Goal: Information Seeking & Learning: Learn about a topic

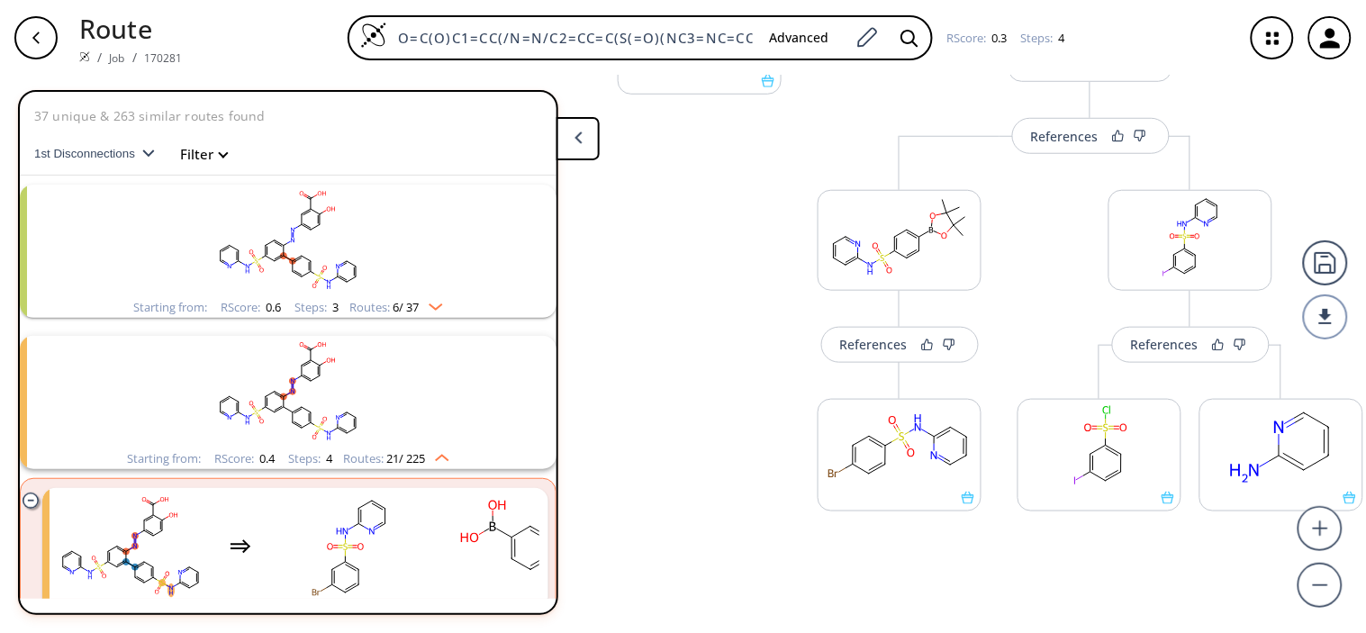
scroll to position [400, 0]
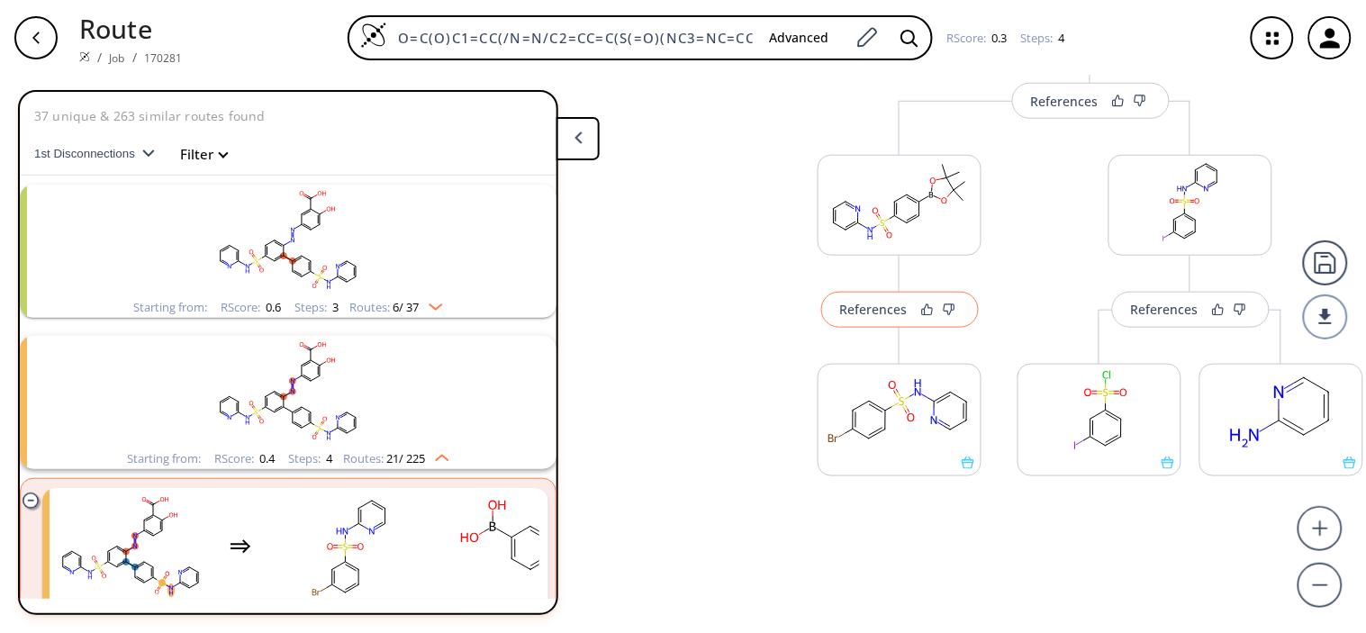
click at [878, 315] on div "References" at bounding box center [874, 309] width 68 height 12
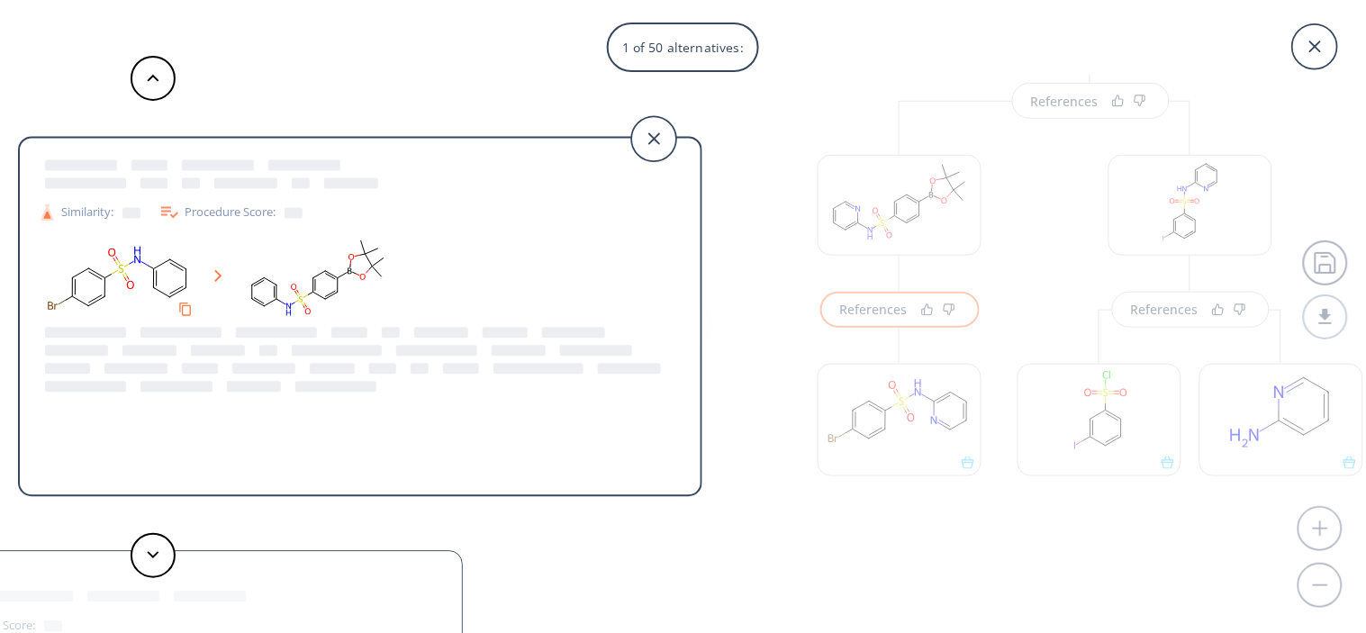
click at [196, 212] on div "Procedure Score:" at bounding box center [230, 213] width 144 height 22
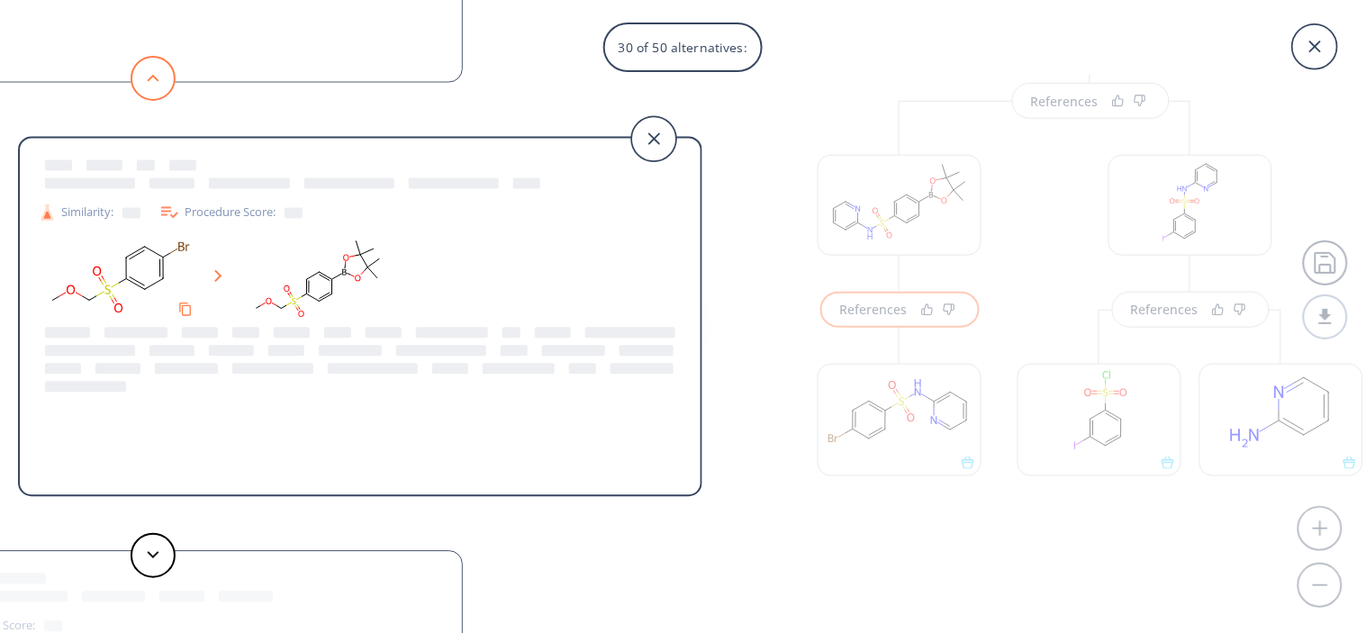
click at [150, 81] on icon at bounding box center [153, 78] width 13 height 8
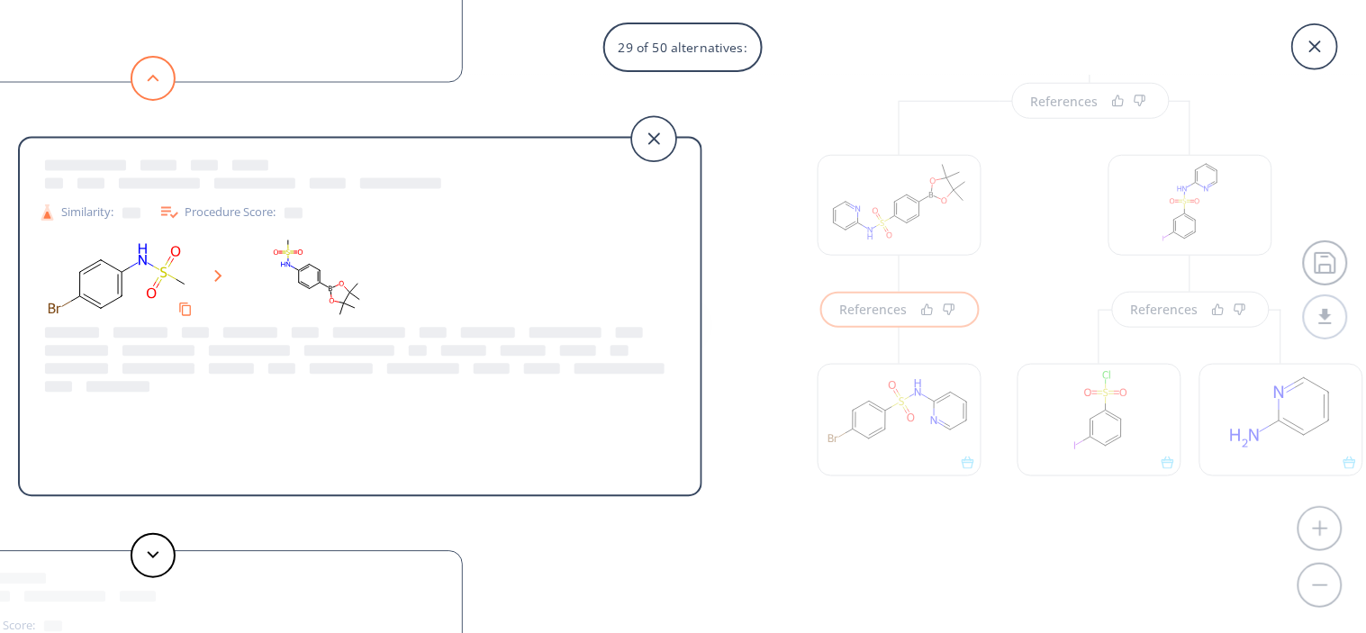
click at [150, 81] on icon at bounding box center [153, 78] width 13 height 8
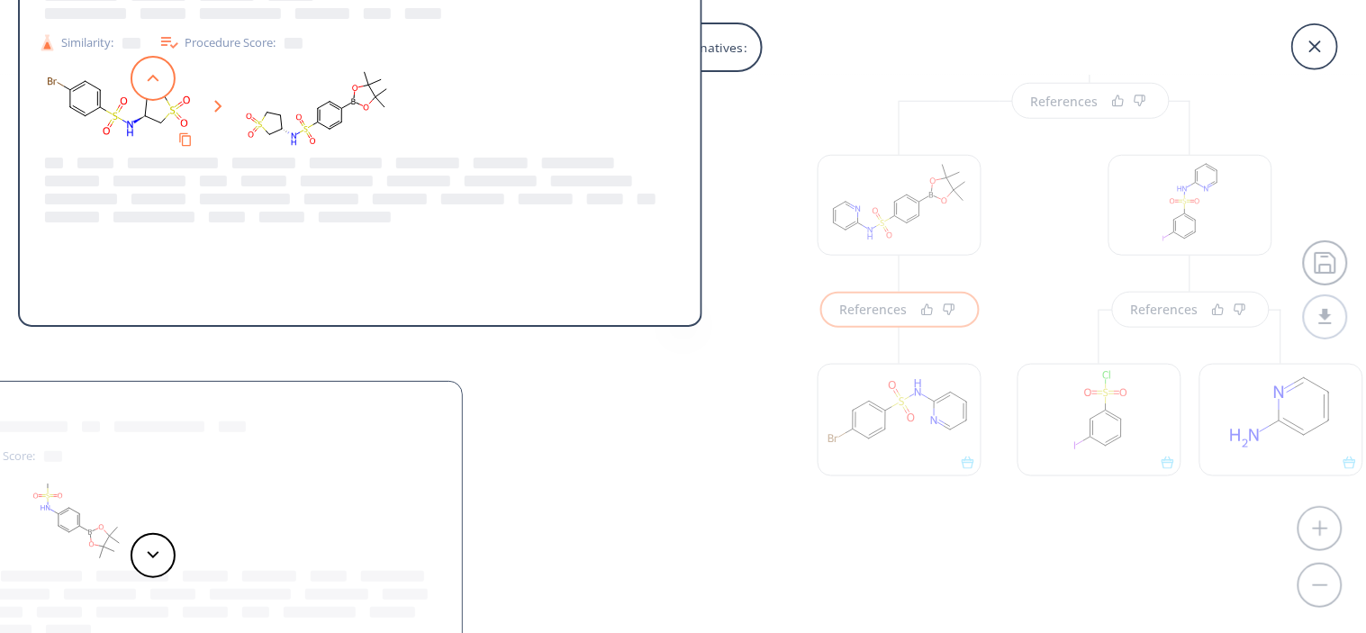
click at [150, 81] on icon at bounding box center [153, 78] width 13 height 8
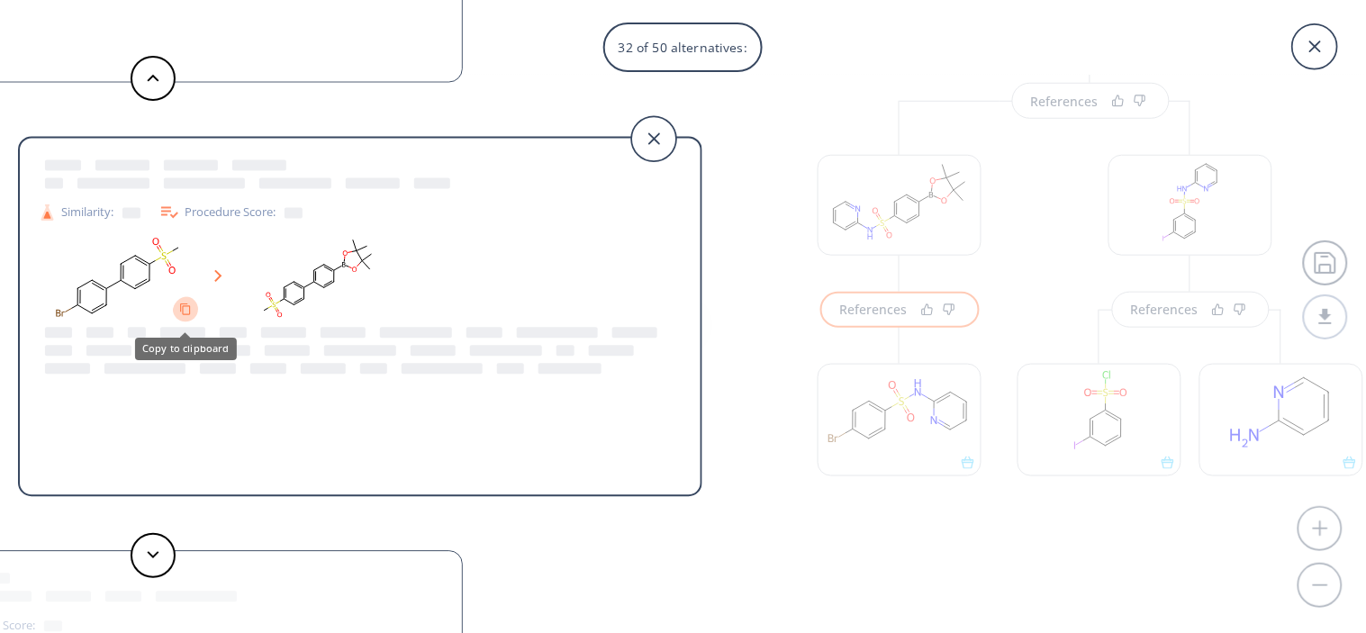
click at [173, 303] on button "Copy to clipboard" at bounding box center [185, 308] width 25 height 25
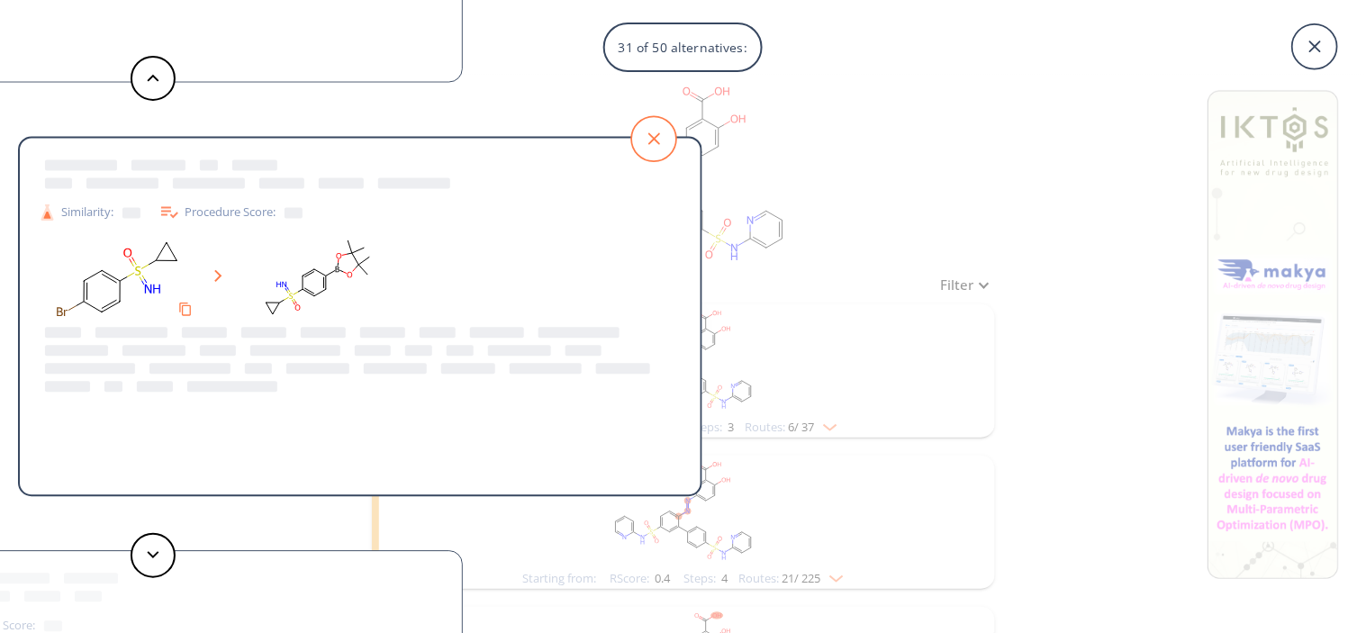
click at [660, 124] on icon at bounding box center [653, 138] width 45 height 45
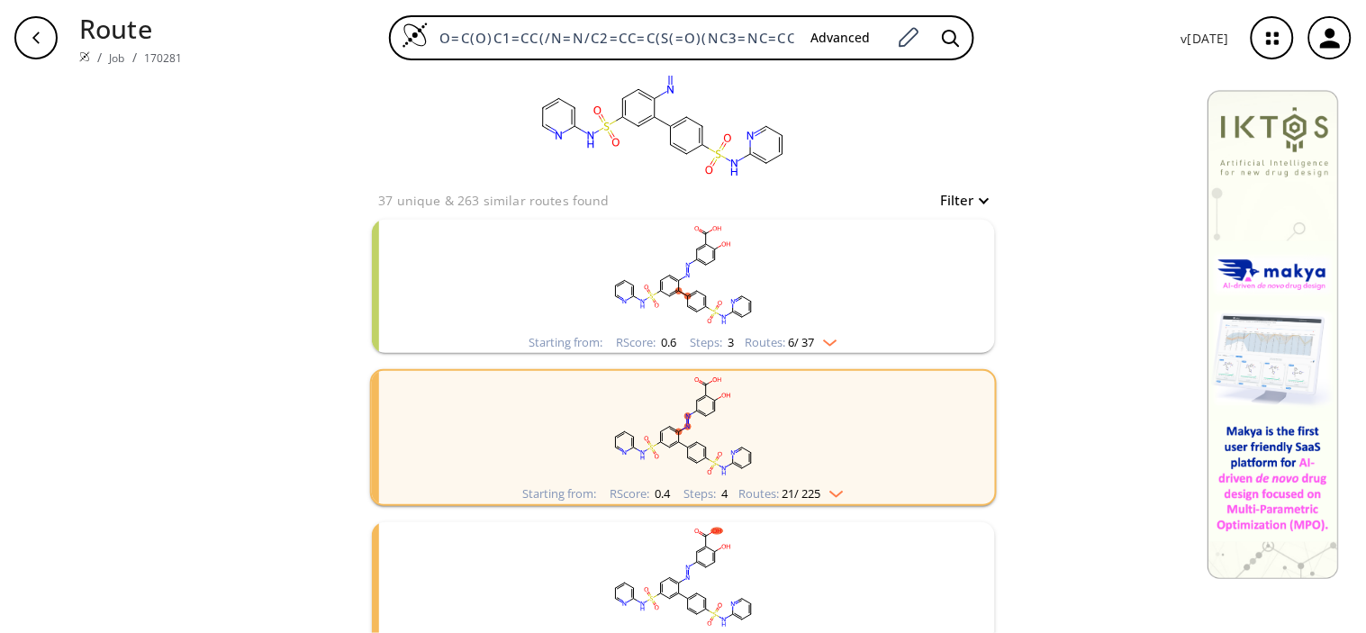
scroll to position [200, 0]
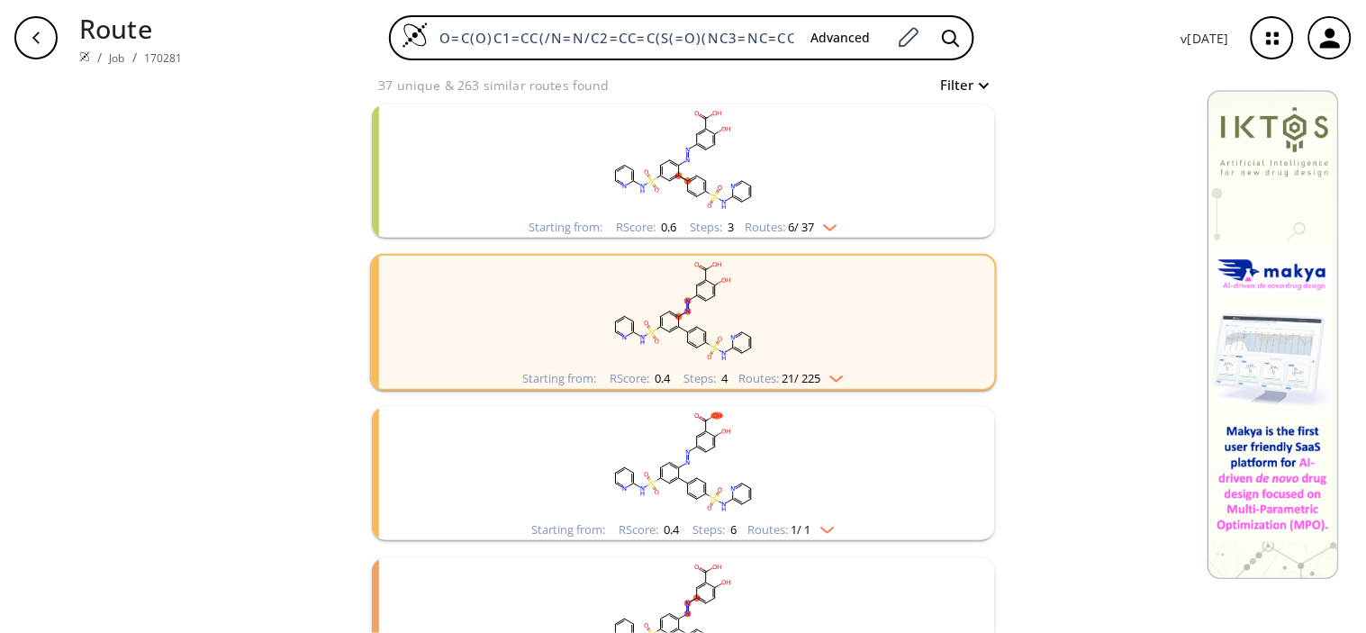
click at [824, 218] on img "clusters" at bounding box center [825, 224] width 23 height 14
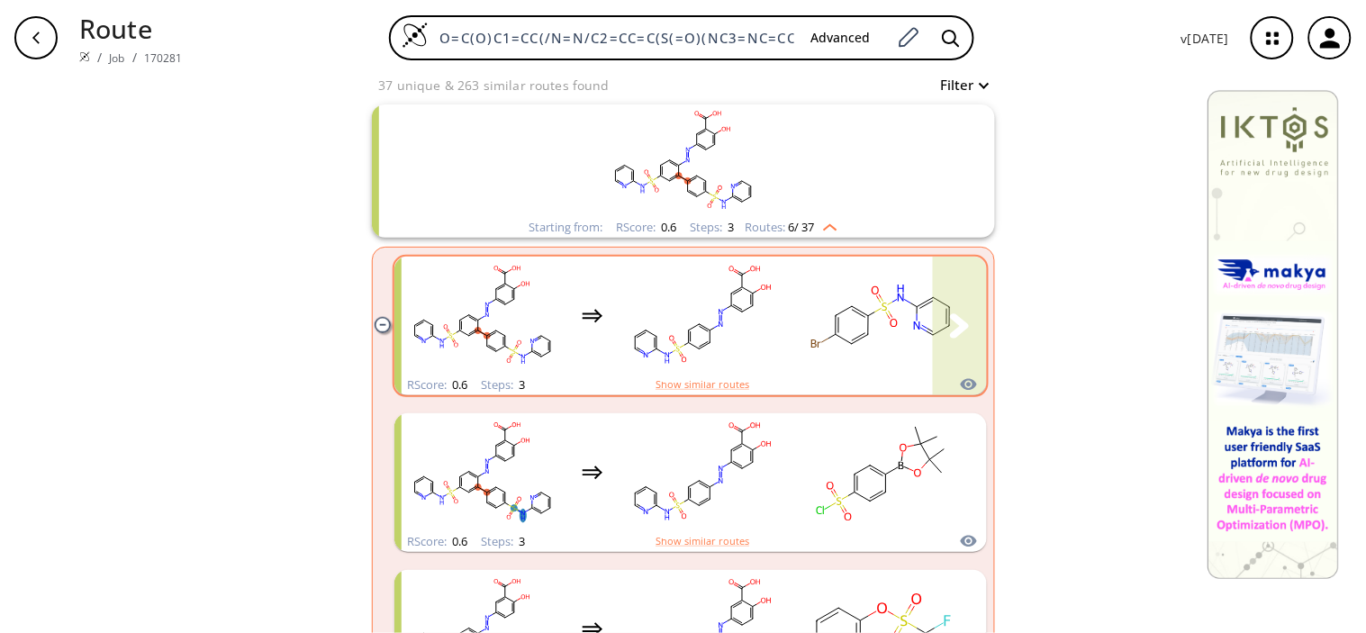
scroll to position [300, 0]
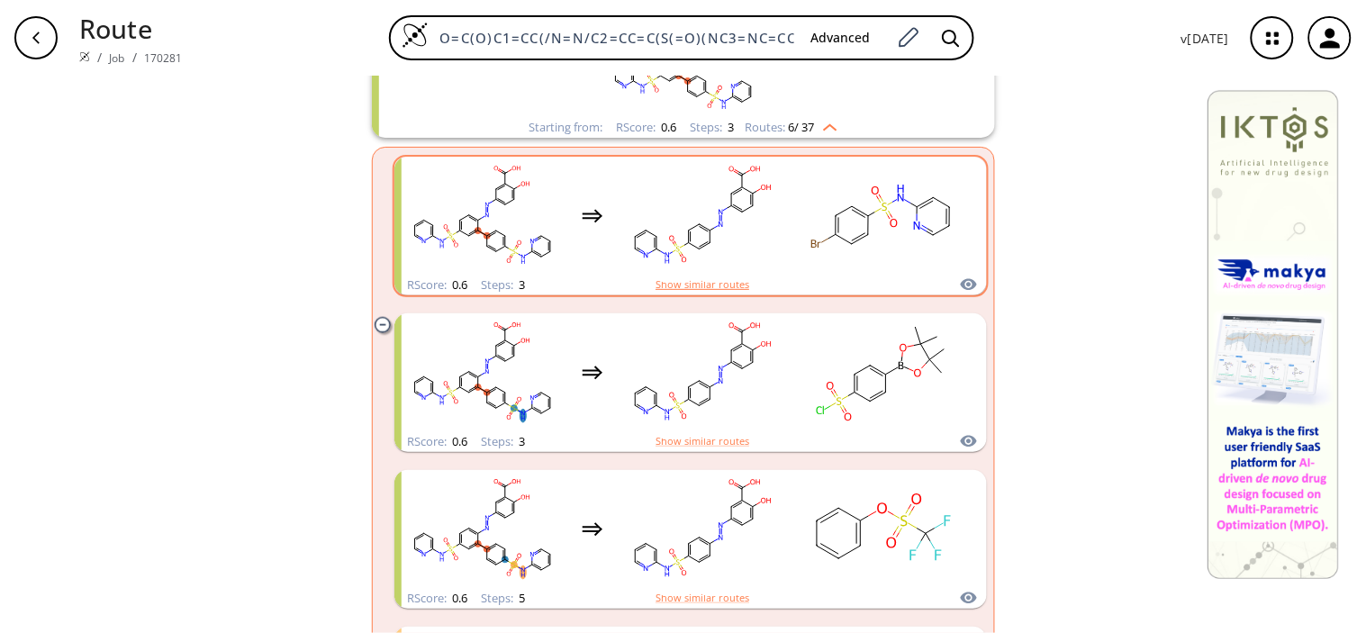
click at [727, 285] on button "Show similar routes" at bounding box center [702, 284] width 94 height 16
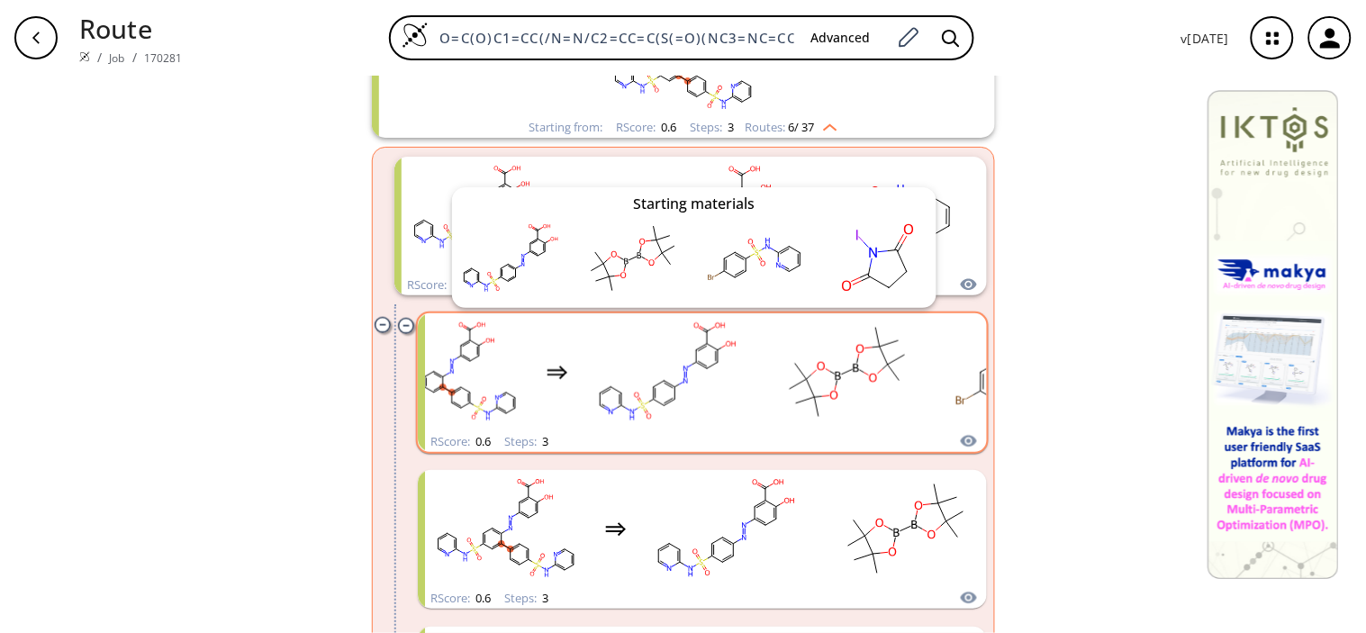
click at [960, 435] on icon "clusters" at bounding box center [969, 441] width 18 height 22
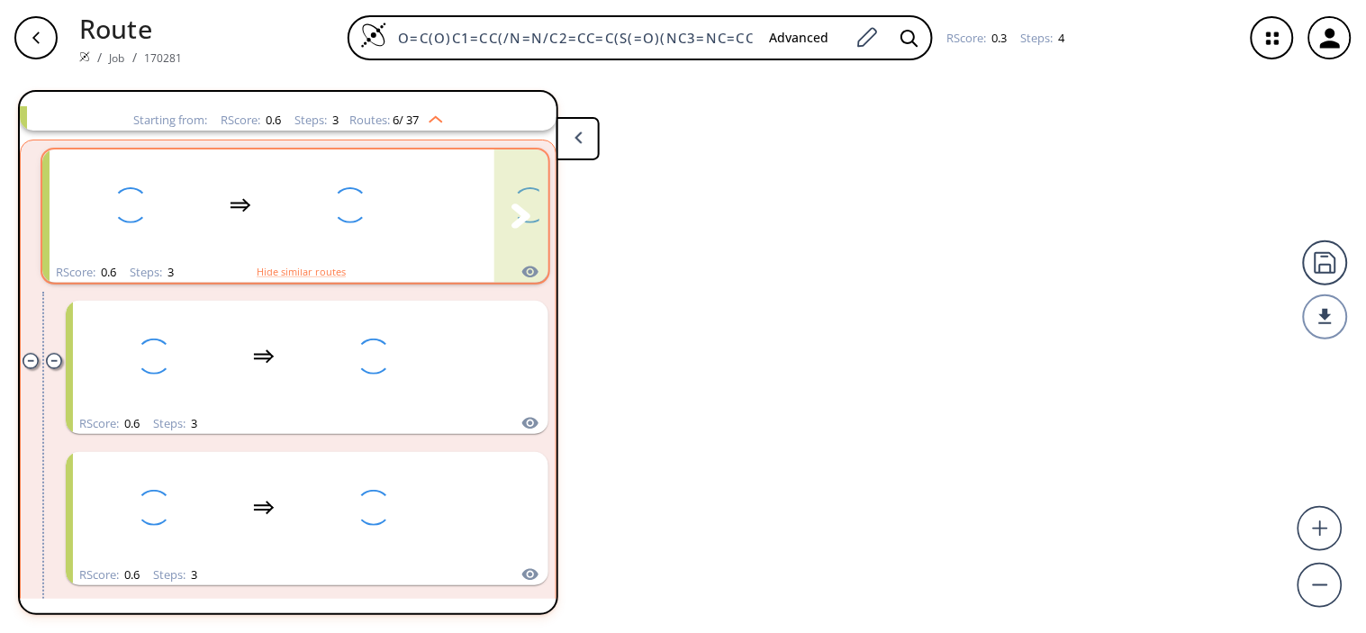
scroll to position [191, 0]
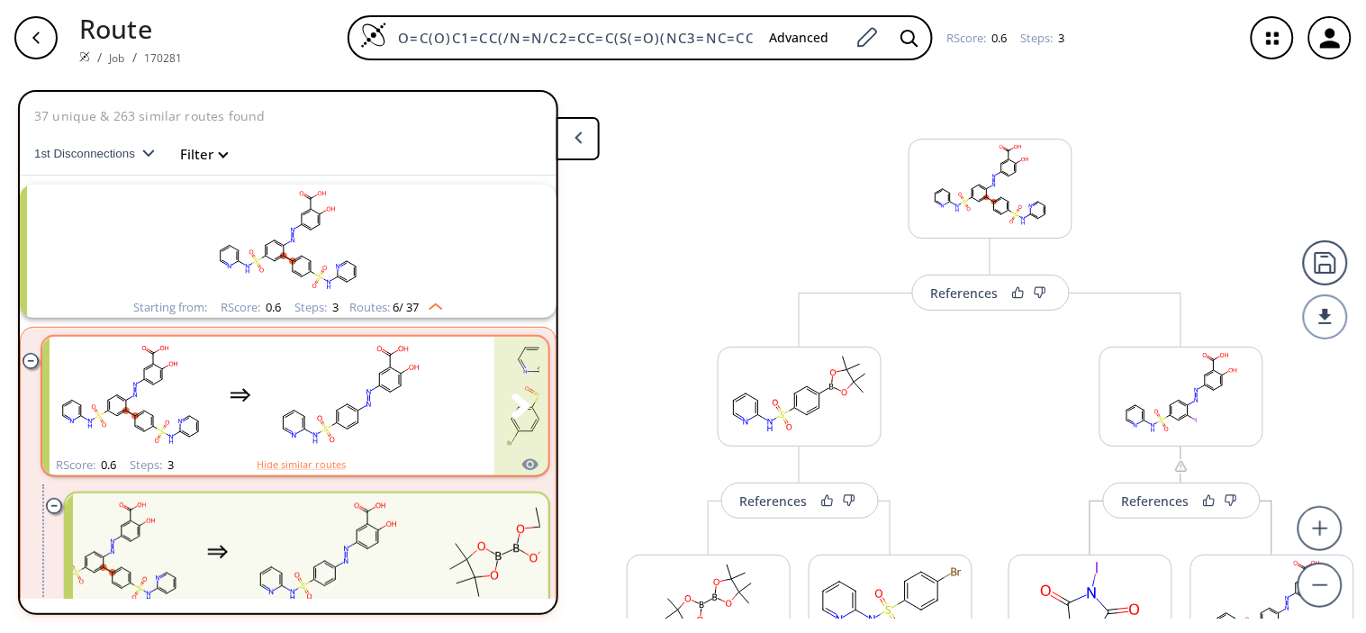
scroll to position [191, 0]
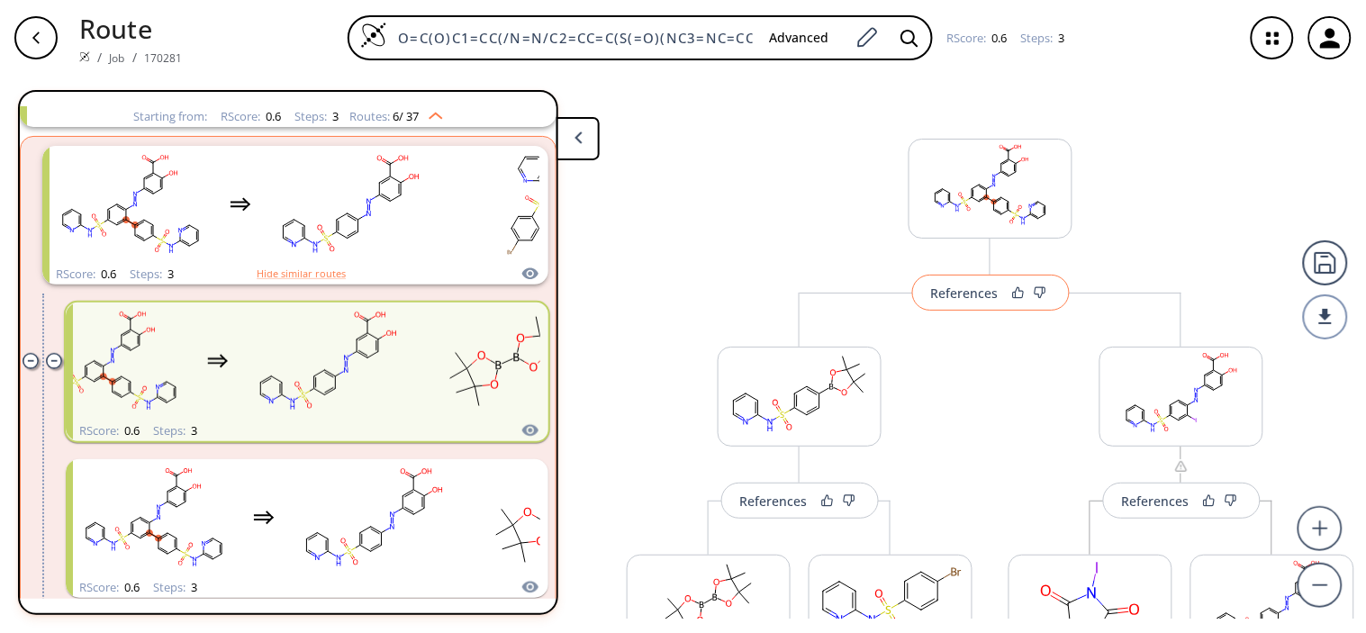
click at [992, 302] on button "References" at bounding box center [991, 293] width 158 height 36
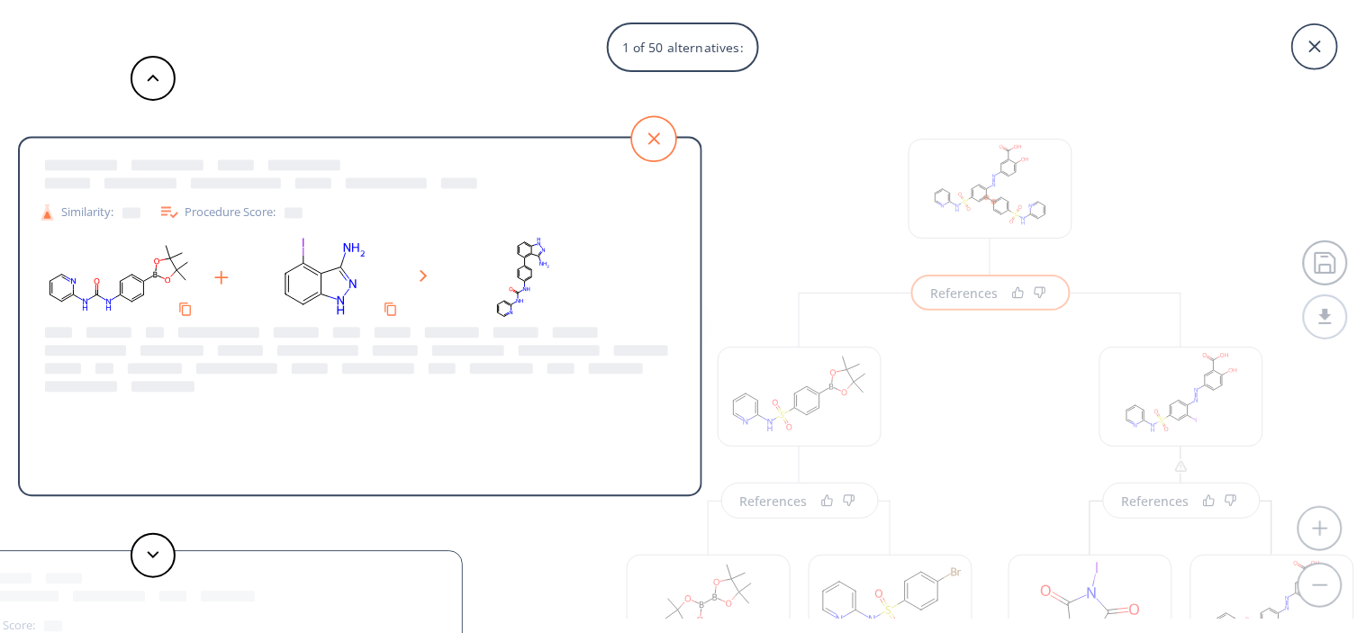
click at [657, 148] on icon at bounding box center [653, 138] width 45 height 45
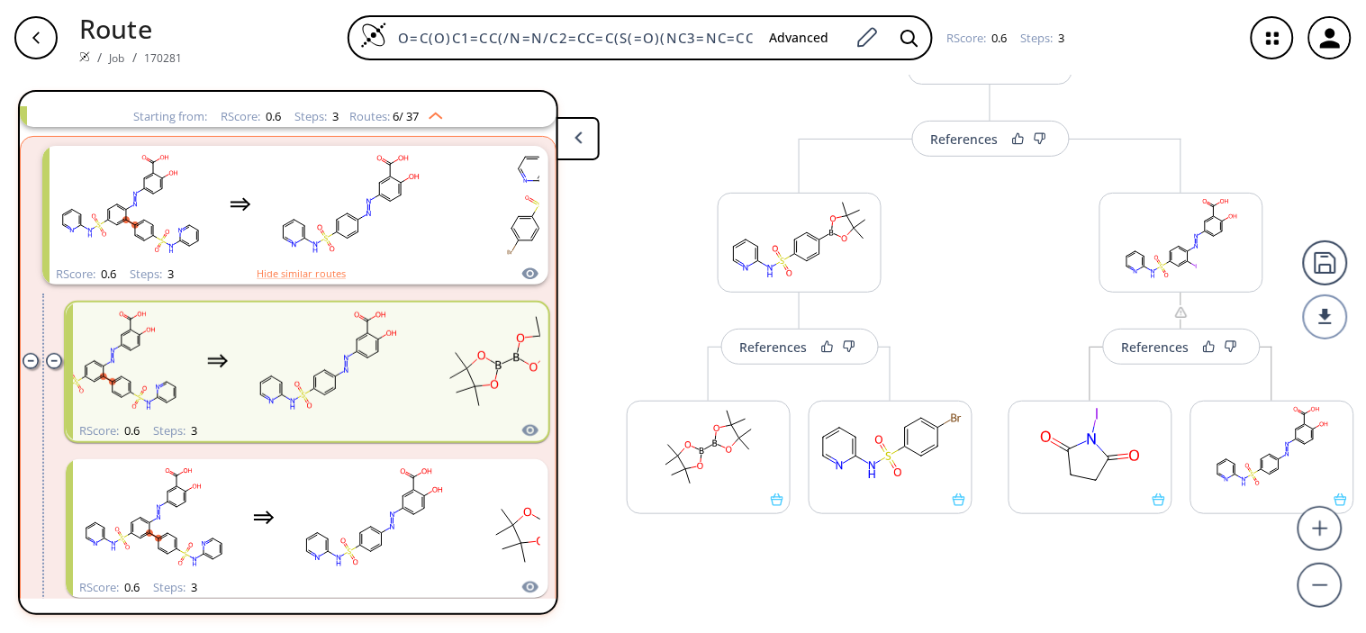
scroll to position [157, 0]
click at [1158, 347] on div "References" at bounding box center [1156, 344] width 68 height 12
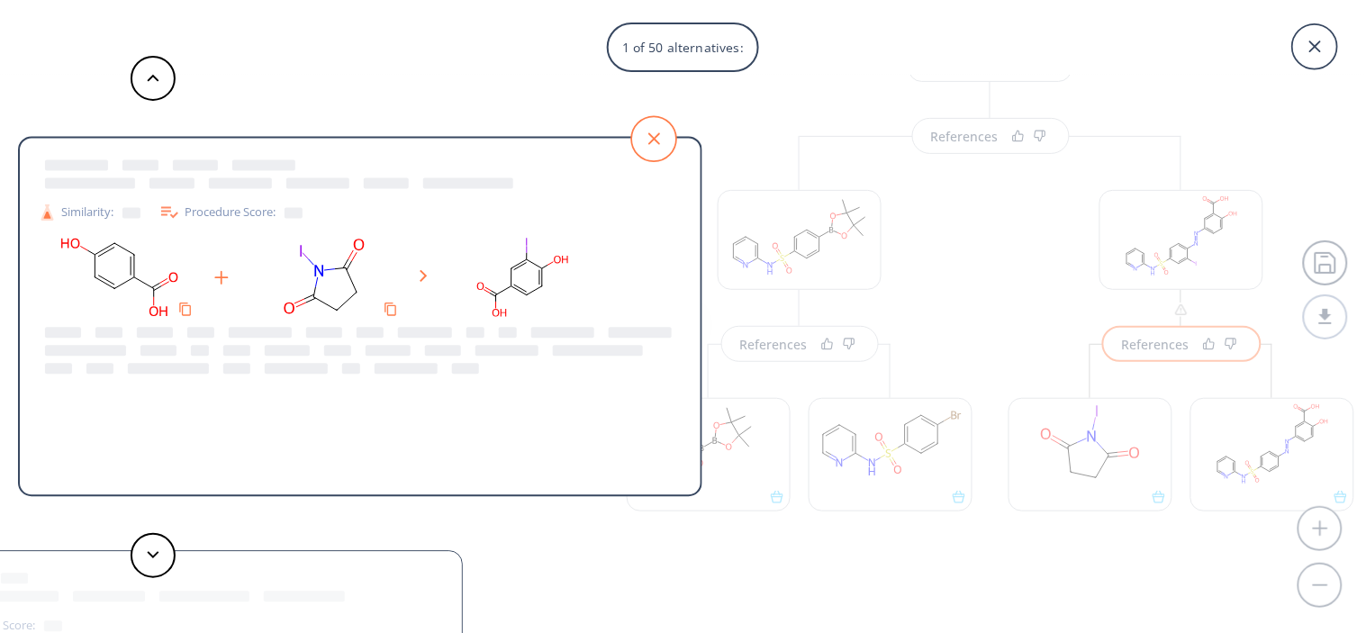
click at [641, 141] on icon at bounding box center [653, 138] width 45 height 45
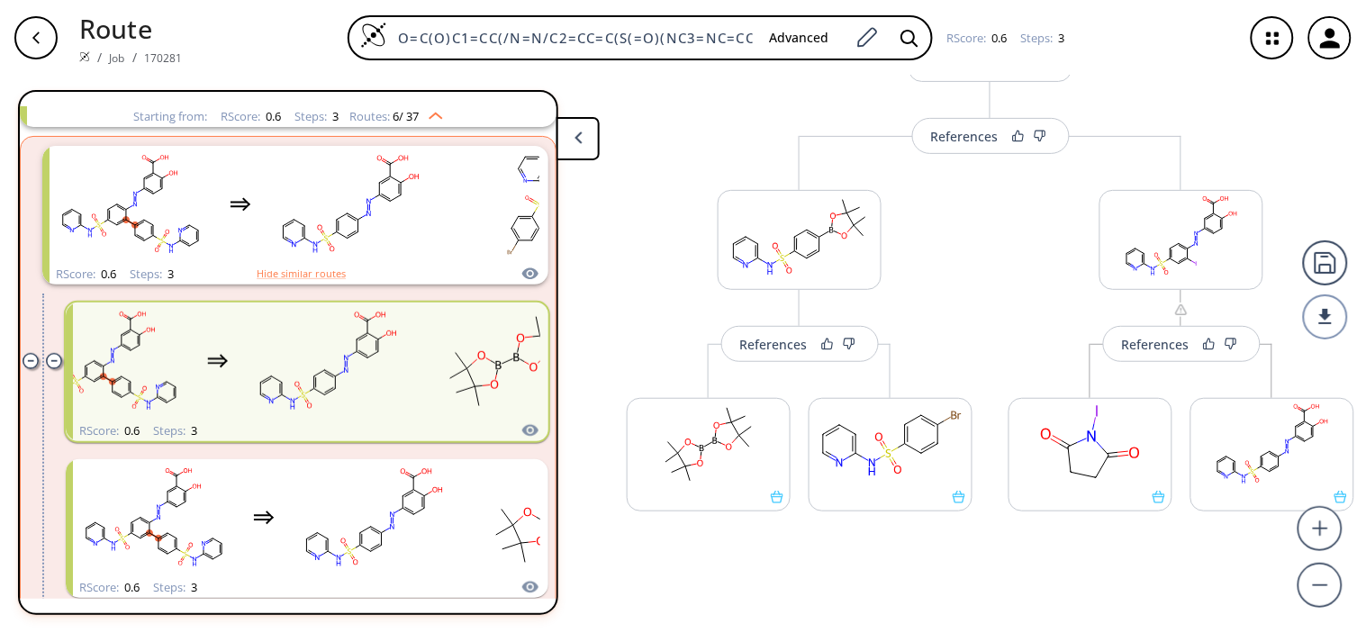
scroll to position [1, 0]
click at [761, 347] on div "References" at bounding box center [774, 344] width 68 height 12
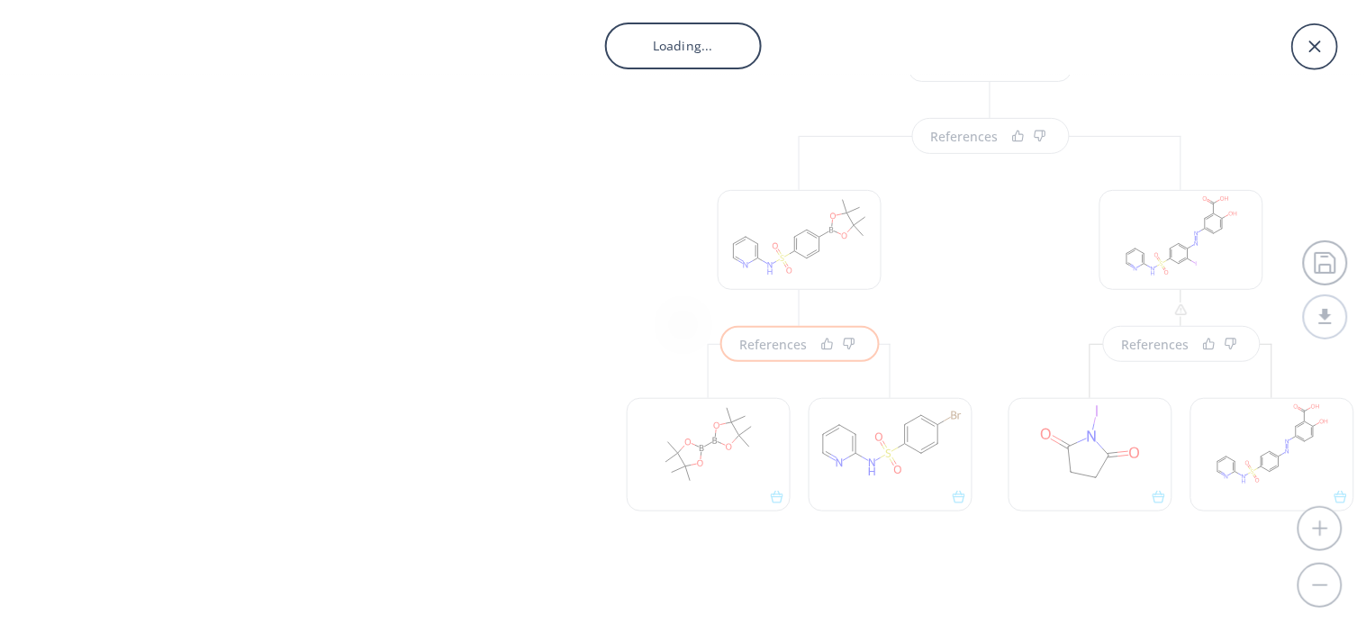
scroll to position [0, 0]
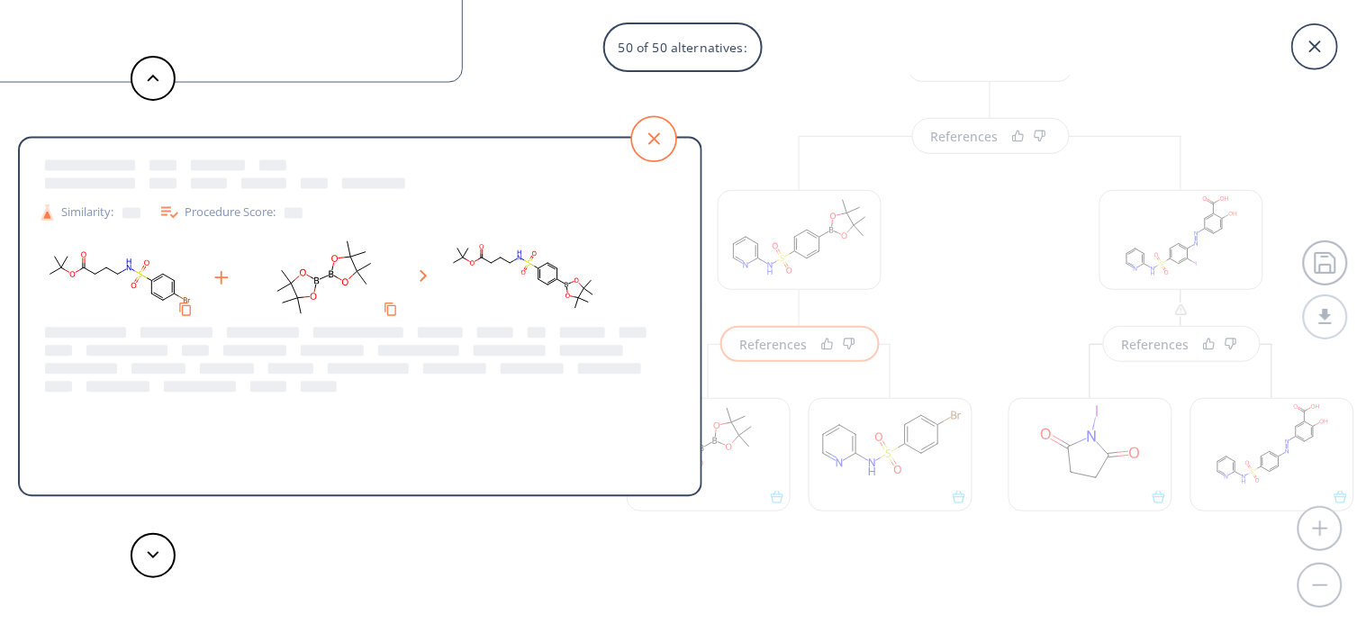
click at [660, 136] on icon at bounding box center [653, 138] width 45 height 45
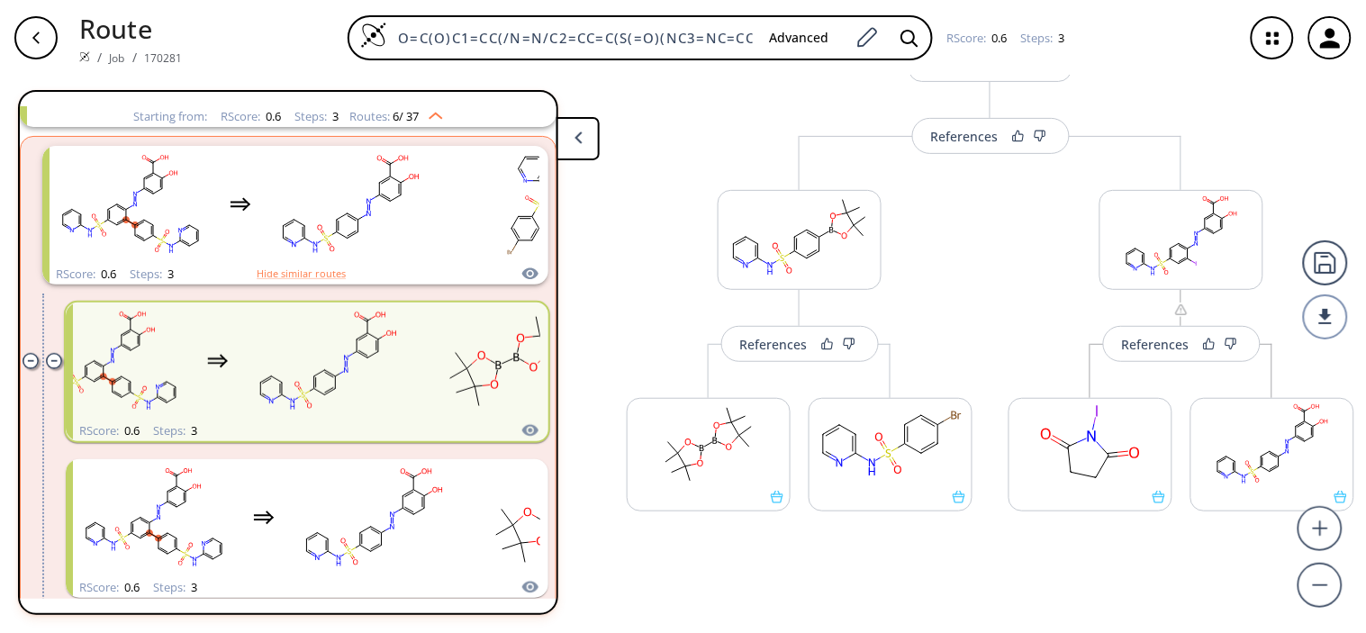
scroll to position [1, 0]
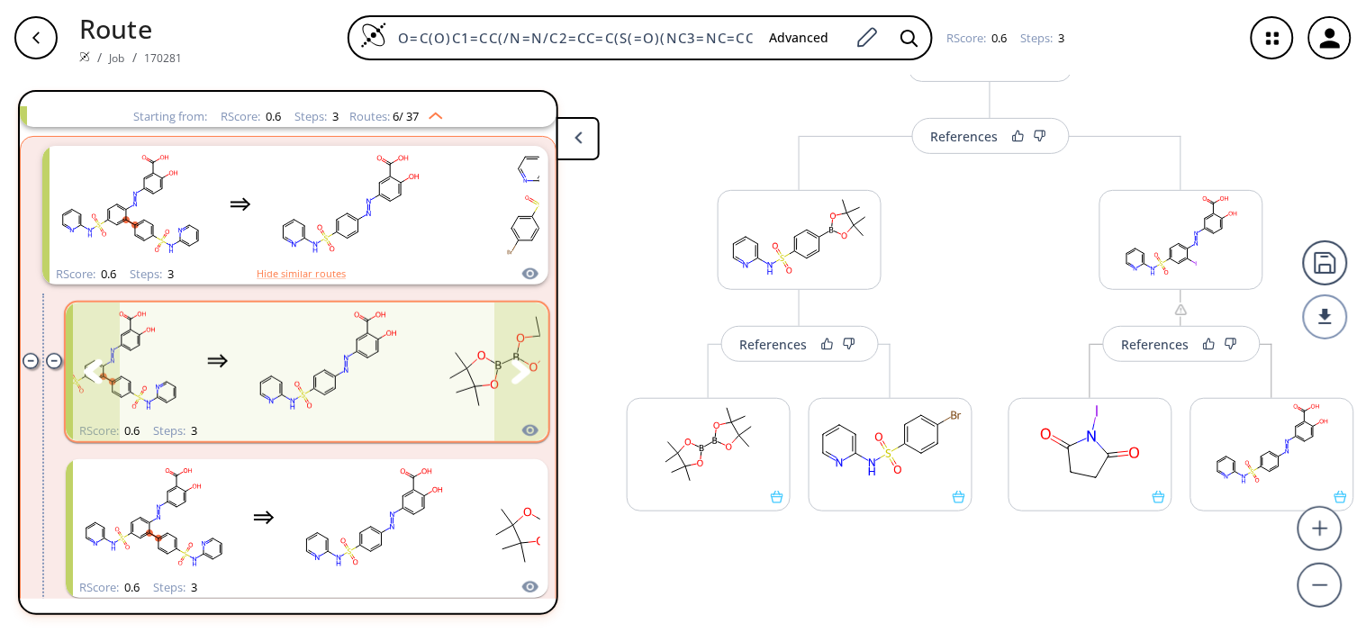
click at [347, 380] on rect "clusters" at bounding box center [328, 361] width 162 height 113
click at [391, 372] on rect "clusters" at bounding box center [328, 361] width 162 height 113
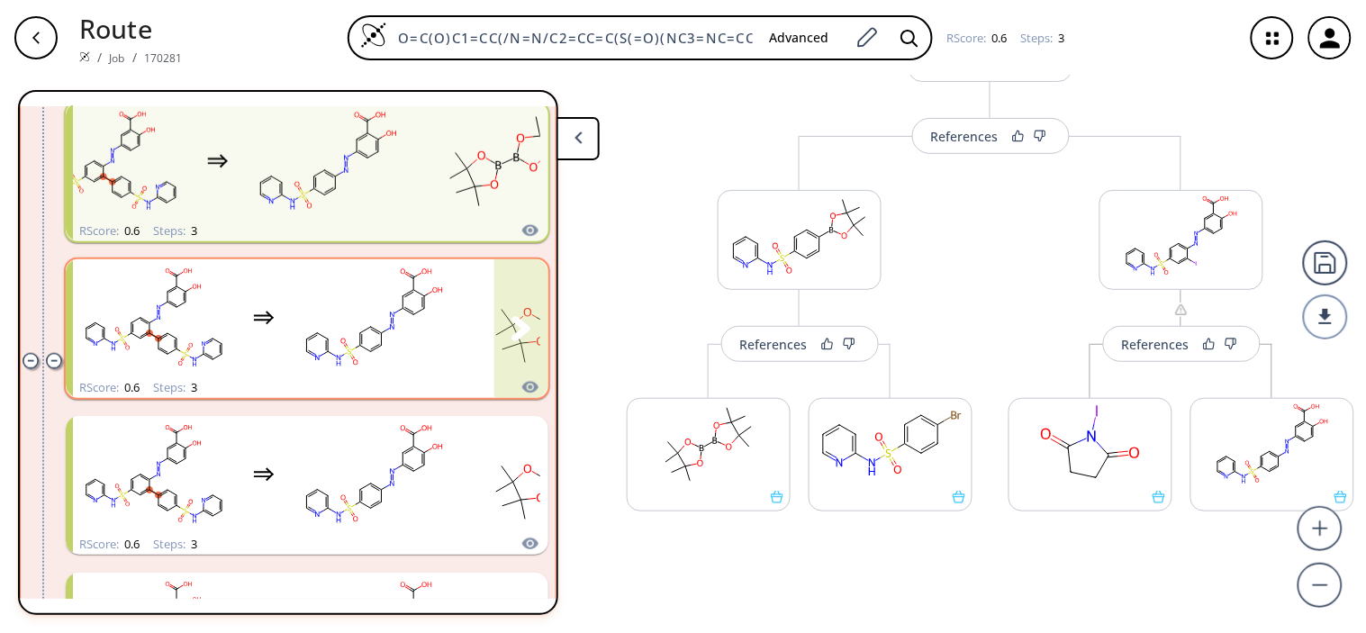
click at [387, 325] on rect "clusters" at bounding box center [374, 318] width 162 height 113
click at [306, 362] on rect "clusters" at bounding box center [374, 318] width 162 height 113
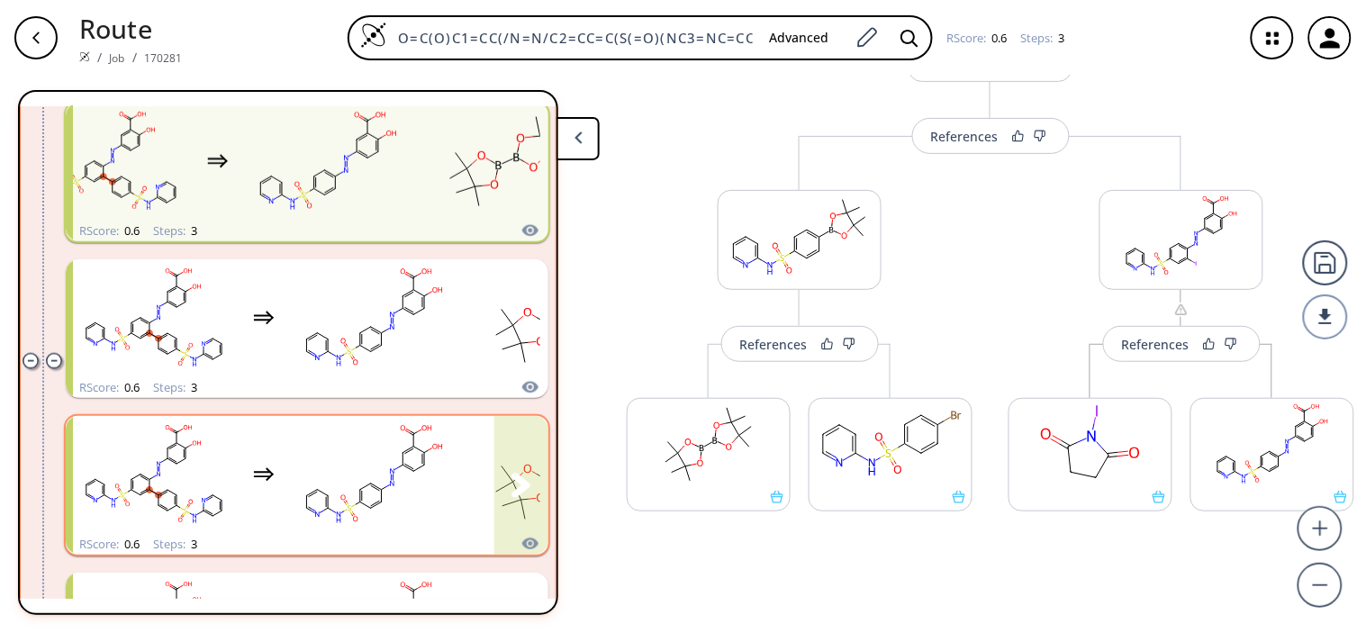
drag, startPoint x: 345, startPoint y: 484, endPoint x: 356, endPoint y: 481, distance: 12.2
click at [352, 483] on rect "clusters" at bounding box center [374, 475] width 162 height 113
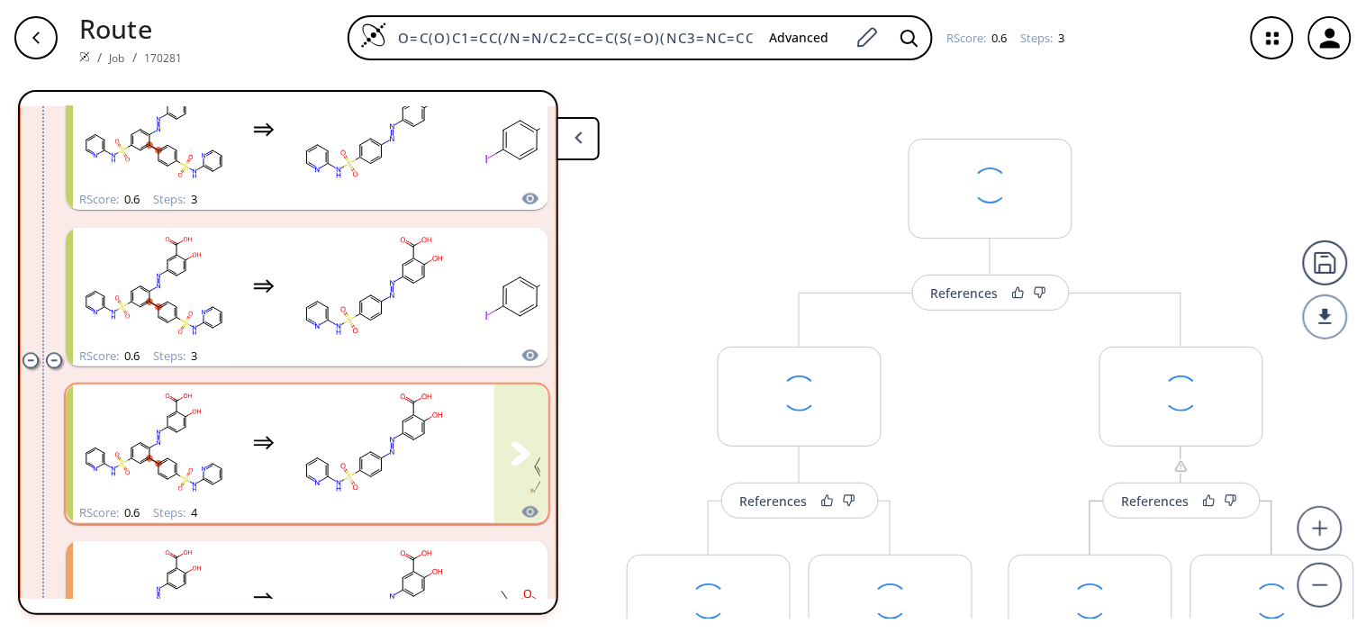
click at [338, 419] on rect "clusters" at bounding box center [374, 443] width 162 height 113
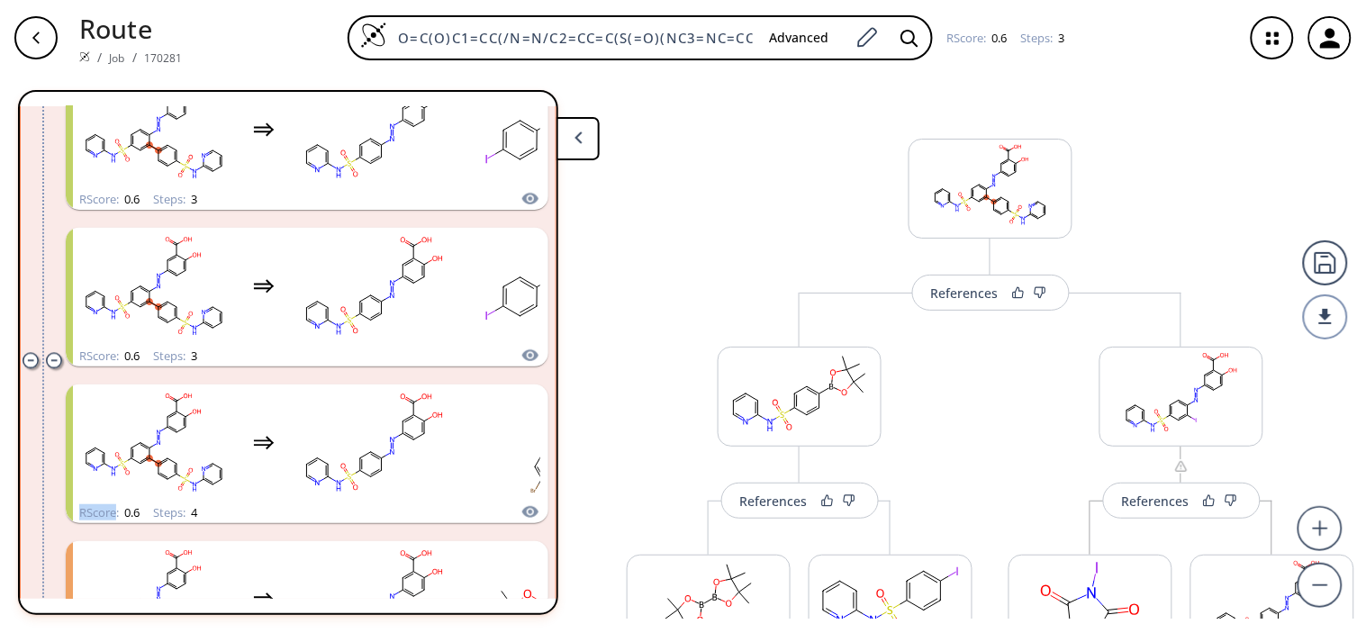
scroll to position [894, 0]
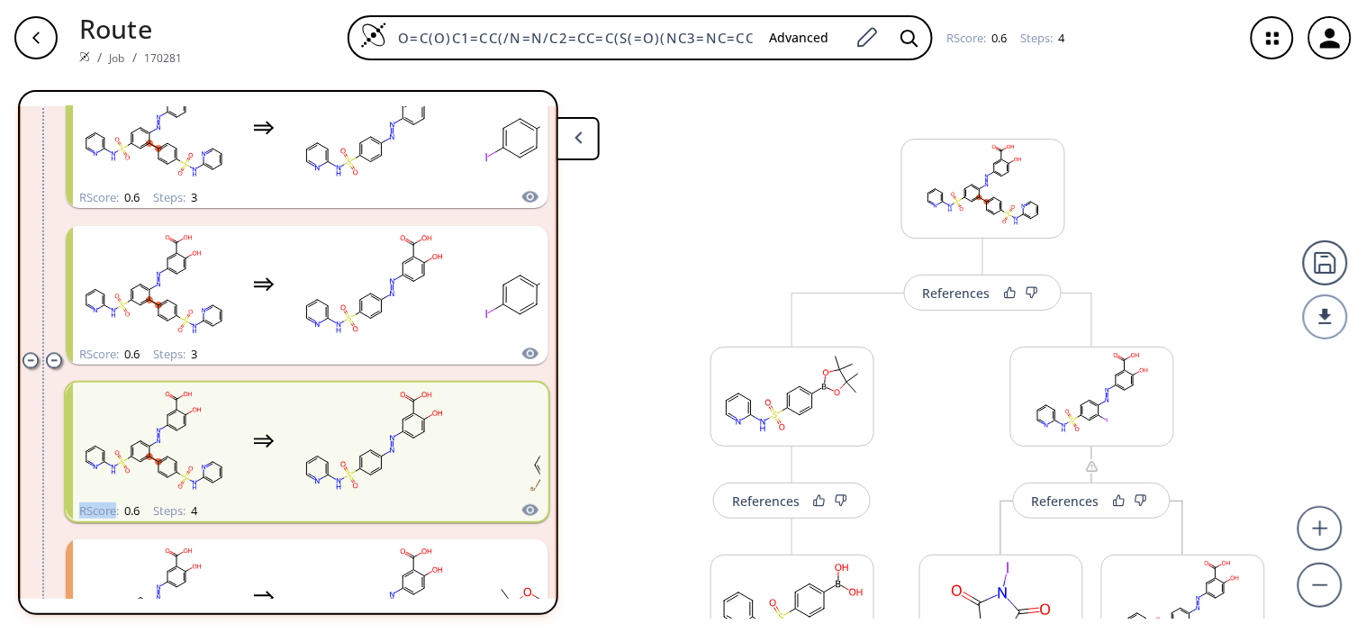
click at [987, 311] on div "More routes from here References More routes from here More routes from here" at bounding box center [1092, 632] width 382 height 679
click at [960, 301] on button "References" at bounding box center [983, 293] width 158 height 36
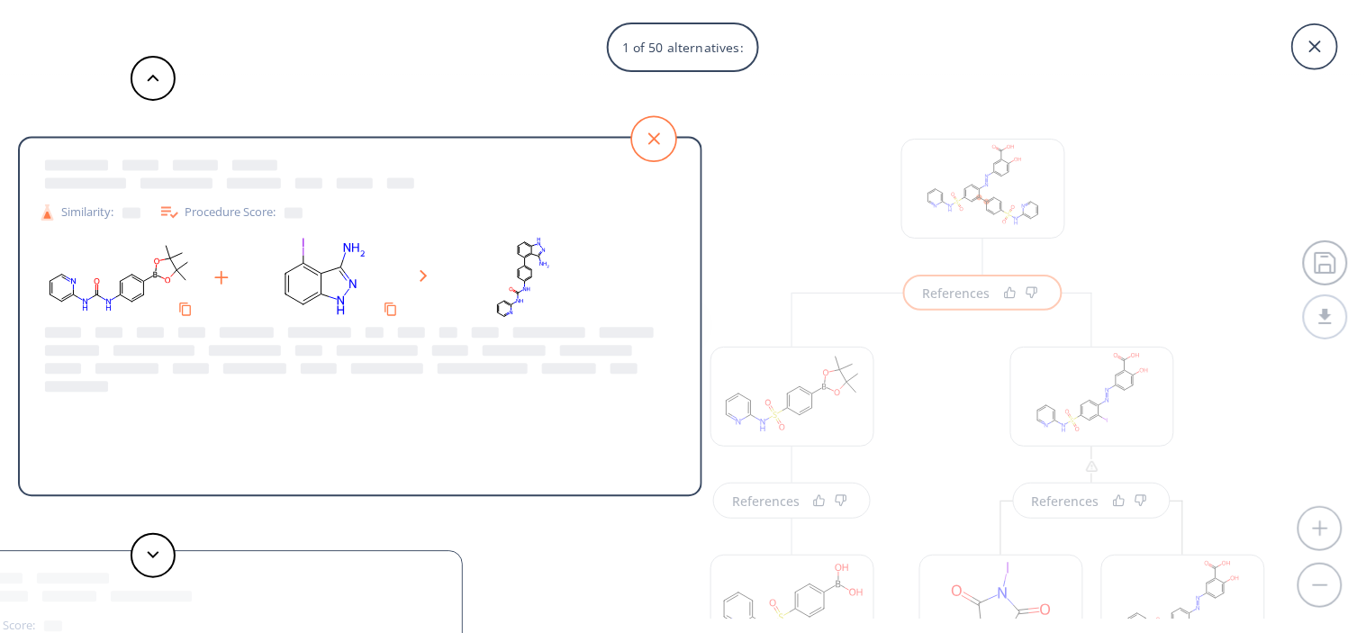
click at [645, 140] on icon at bounding box center [653, 138] width 45 height 45
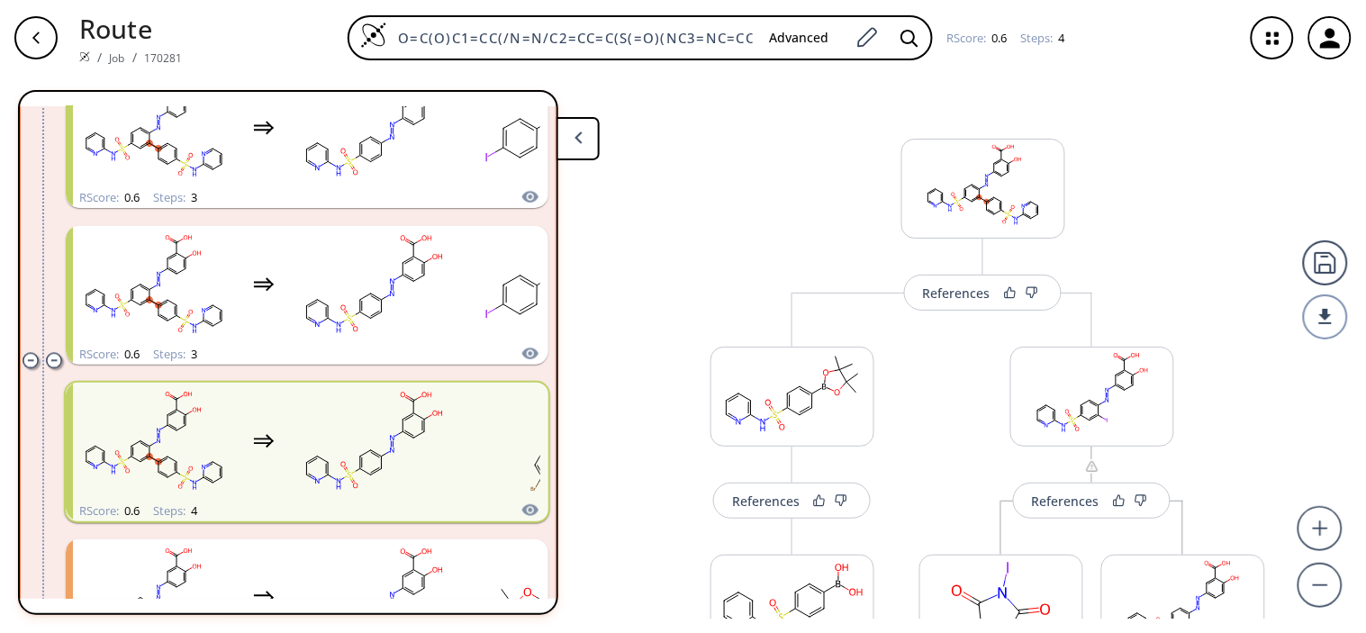
click at [574, 132] on icon at bounding box center [578, 137] width 8 height 13
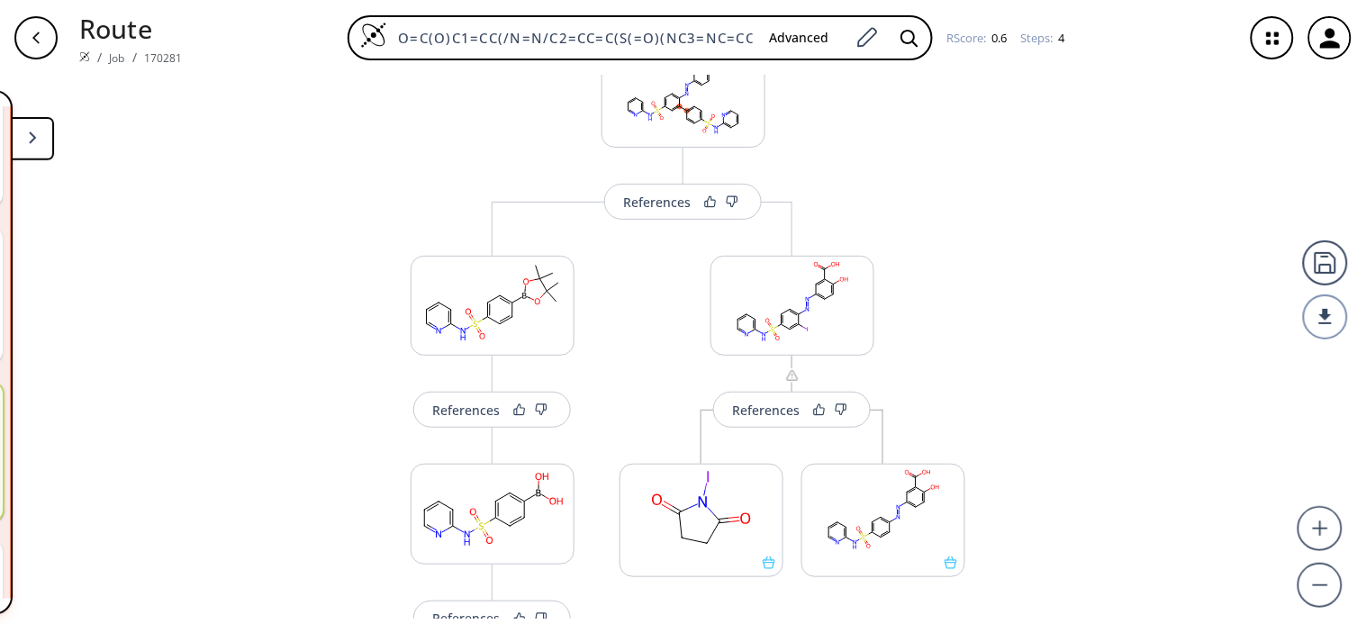
scroll to position [0, 0]
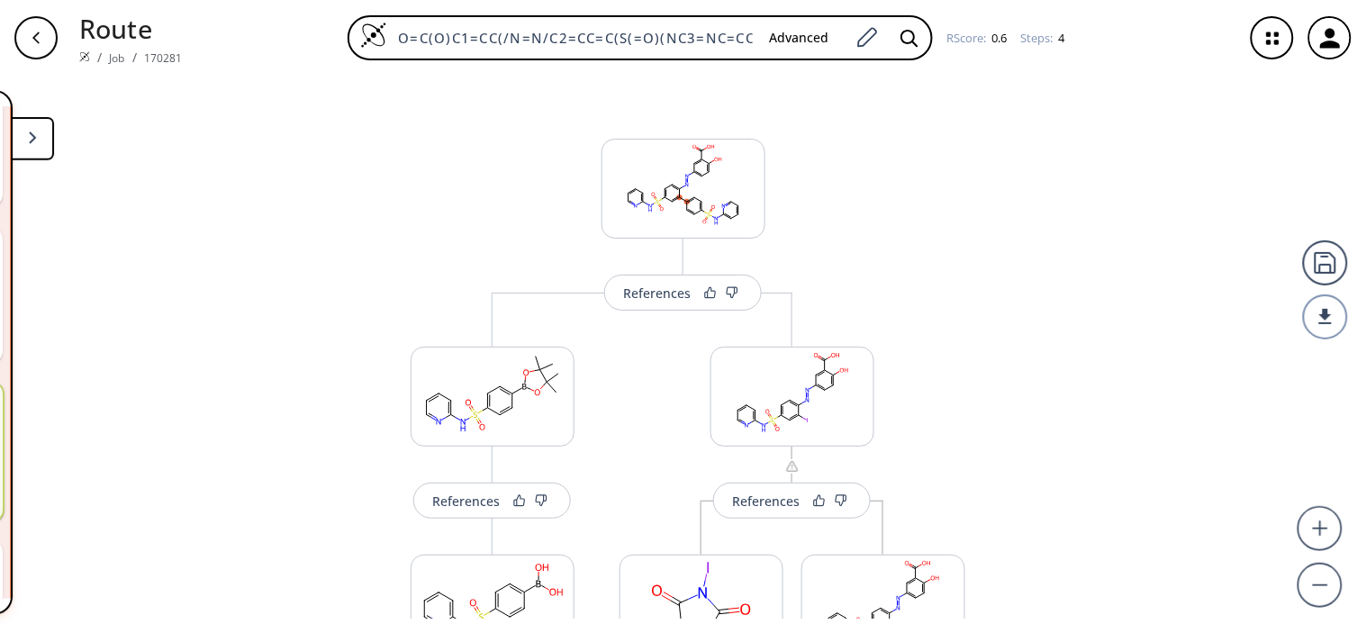
drag, startPoint x: 384, startPoint y: 162, endPoint x: 366, endPoint y: 167, distance: 18.8
click at [385, 162] on div "References More routes from here References More routes from here References Mo…" at bounding box center [684, 552] width 618 height 935
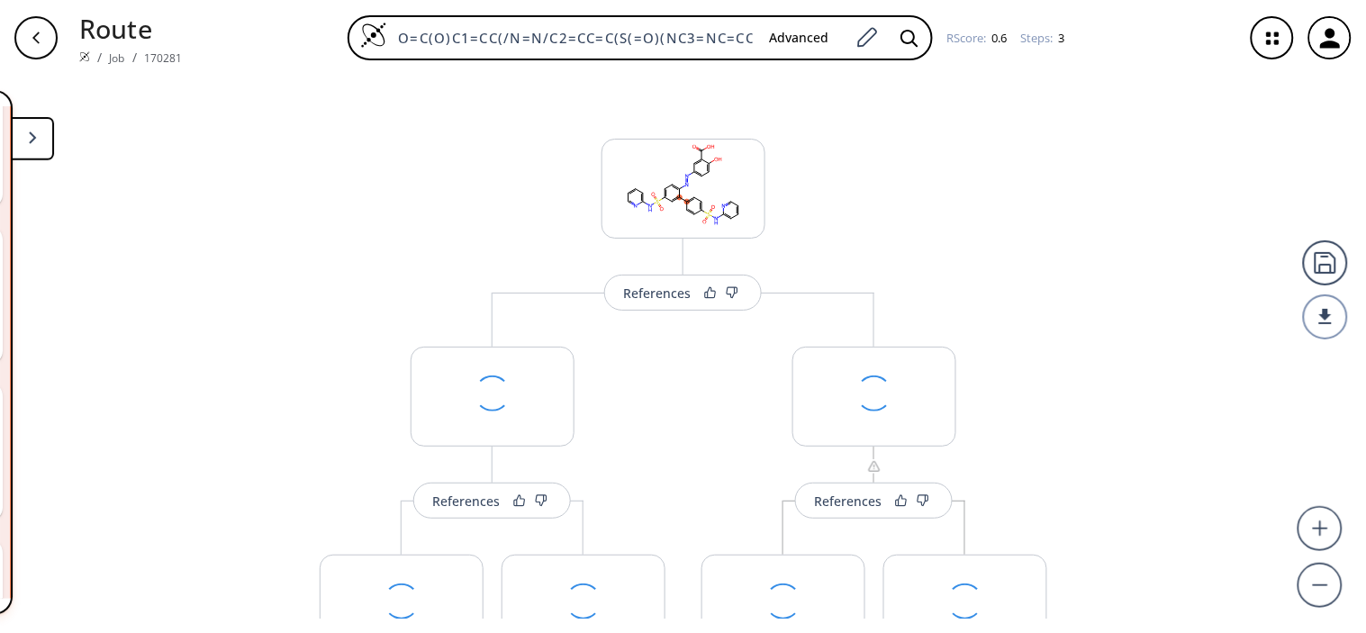
scroll to position [892, 0]
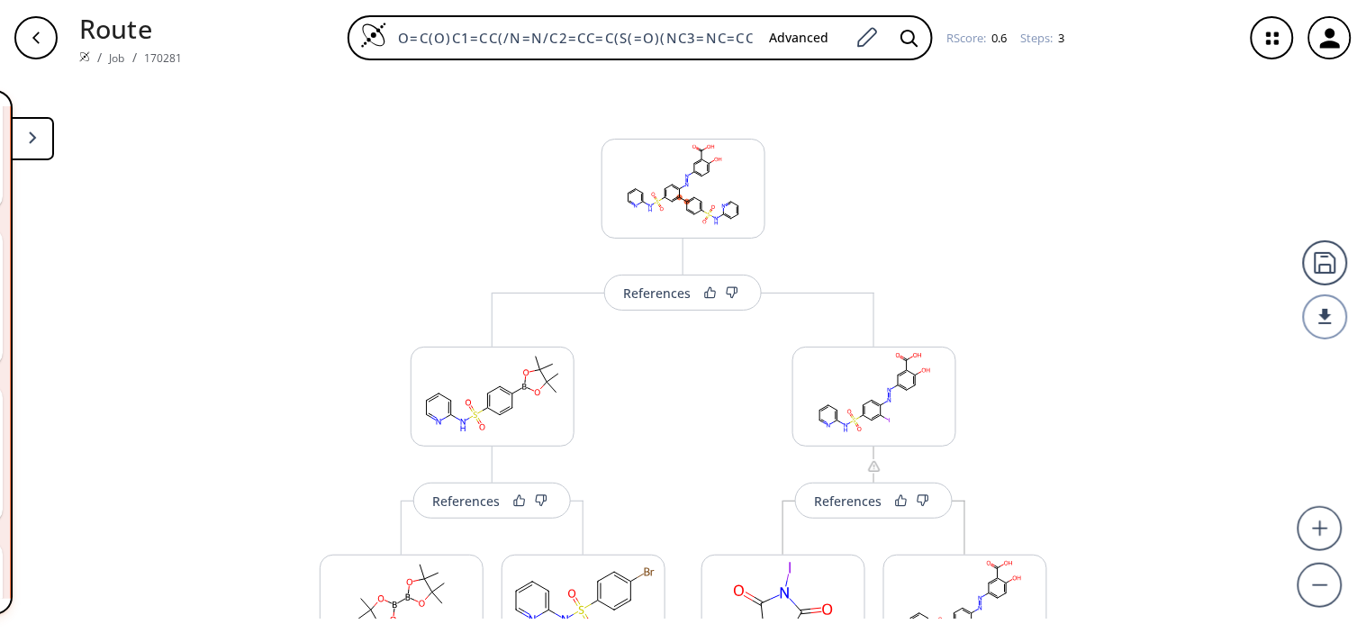
scroll to position [100, 0]
